Goal: Transaction & Acquisition: Purchase product/service

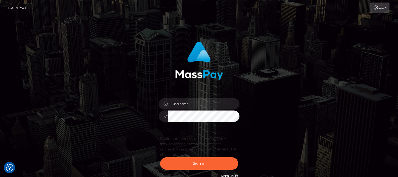
type input "[DOMAIN_NAME]"
click at [198, 164] on button "Sign in" at bounding box center [199, 163] width 78 height 12
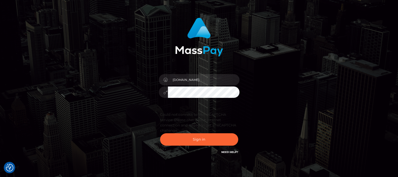
scroll to position [32, 0]
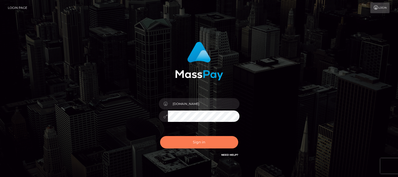
click at [198, 142] on button "Sign in" at bounding box center [199, 142] width 78 height 12
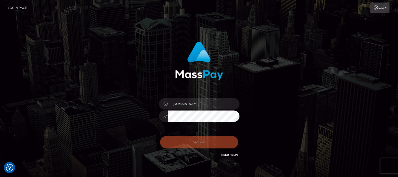
checkbox input "true"
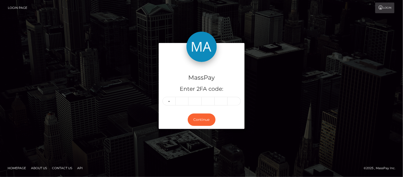
type input "0"
type input "5"
type input "1"
type input "2"
type input "3"
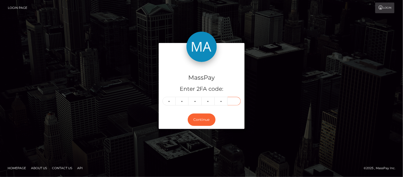
type input "1"
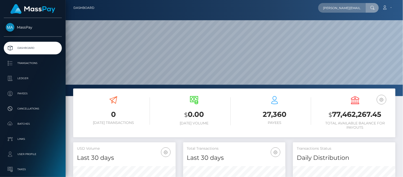
scroll to position [0, 3]
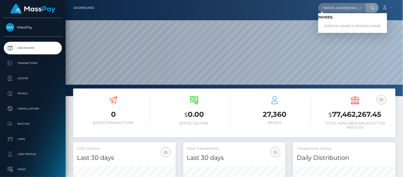
type input "baylis.cohen@gmail.com"
click at [349, 25] on link "COHEN R BAYLIS" at bounding box center [352, 25] width 69 height 9
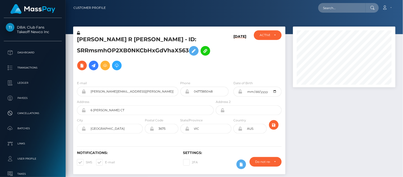
click at [97, 65] on icon at bounding box center [94, 65] width 6 height 6
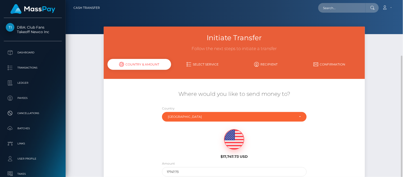
scroll to position [32, 0]
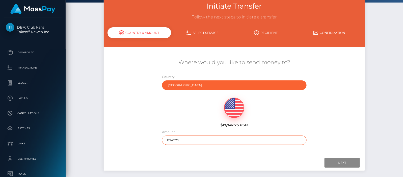
drag, startPoint x: 192, startPoint y: 138, endPoint x: 146, endPoint y: 138, distance: 46.4
click at [146, 138] on div "Where would you like to send money to? Country Abkhazia [GEOGRAPHIC_DATA] [GEOG…" at bounding box center [234, 101] width 261 height 91
type input "100"
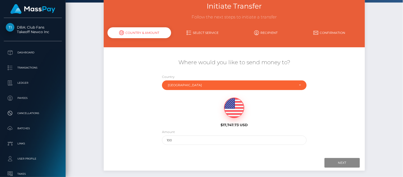
click at [141, 135] on div "Where would you like to send money to? Country Abkhazia [GEOGRAPHIC_DATA] [GEOG…" at bounding box center [234, 101] width 261 height 91
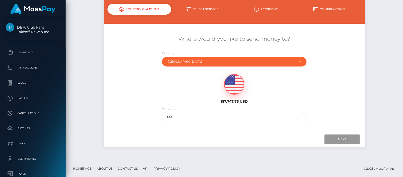
click at [341, 138] on input "Next" at bounding box center [341, 139] width 35 height 10
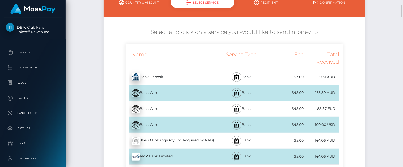
scroll to position [0, 0]
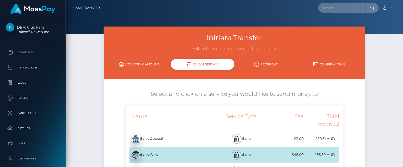
click at [138, 64] on link "Country & Amount" at bounding box center [138, 64] width 63 height 9
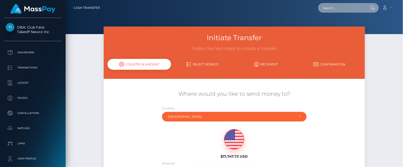
click at [338, 8] on input "text" at bounding box center [341, 8] width 47 height 10
paste input "[PERSON_NAME][EMAIL_ADDRESS][PERSON_NAME][DOMAIN_NAME]"
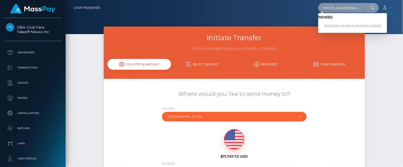
type input "[PERSON_NAME][EMAIL_ADDRESS][PERSON_NAME][DOMAIN_NAME]"
click at [342, 26] on link "[PERSON_NAME] R [PERSON_NAME]" at bounding box center [352, 25] width 69 height 9
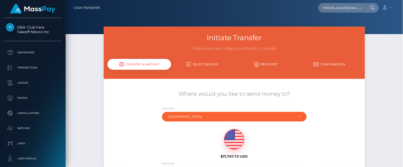
scroll to position [0, 0]
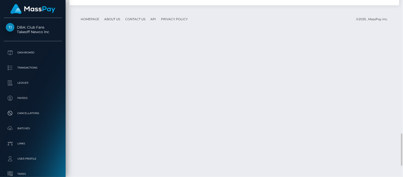
scroll to position [784, 0]
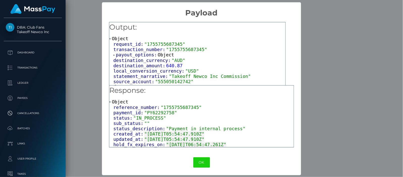
scroll to position [24, 0]
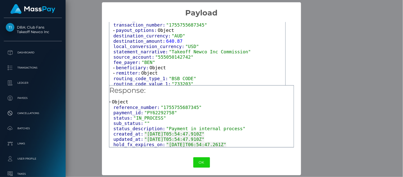
click at [113, 67] on span at bounding box center [114, 67] width 3 height 3
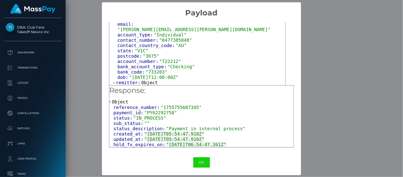
scroll to position [97, 0]
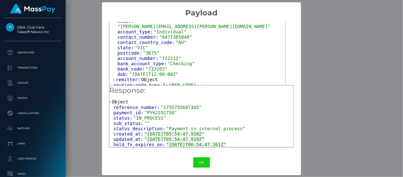
click at [113, 78] on span at bounding box center [114, 79] width 3 height 3
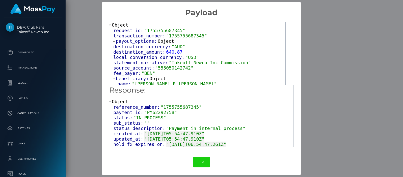
scroll to position [0, 0]
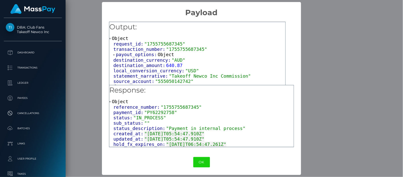
click at [113, 55] on span at bounding box center [114, 54] width 3 height 3
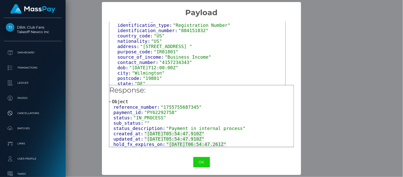
scroll to position [186, 0]
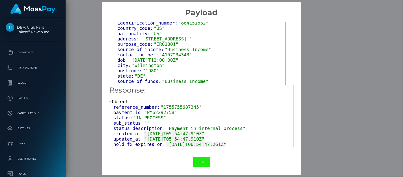
click at [200, 158] on button "OK" at bounding box center [201, 162] width 17 height 10
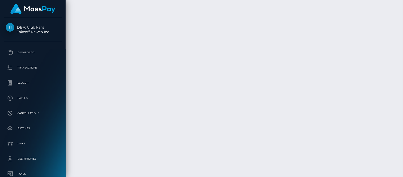
scroll to position [61, 102]
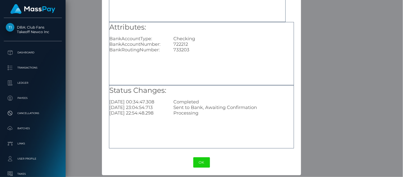
scroll to position [63, 0]
click at [203, 160] on button "OK" at bounding box center [201, 162] width 17 height 10
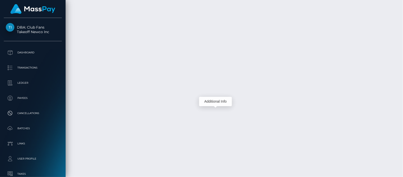
scroll to position [61, 102]
